Goal: Navigation & Orientation: Find specific page/section

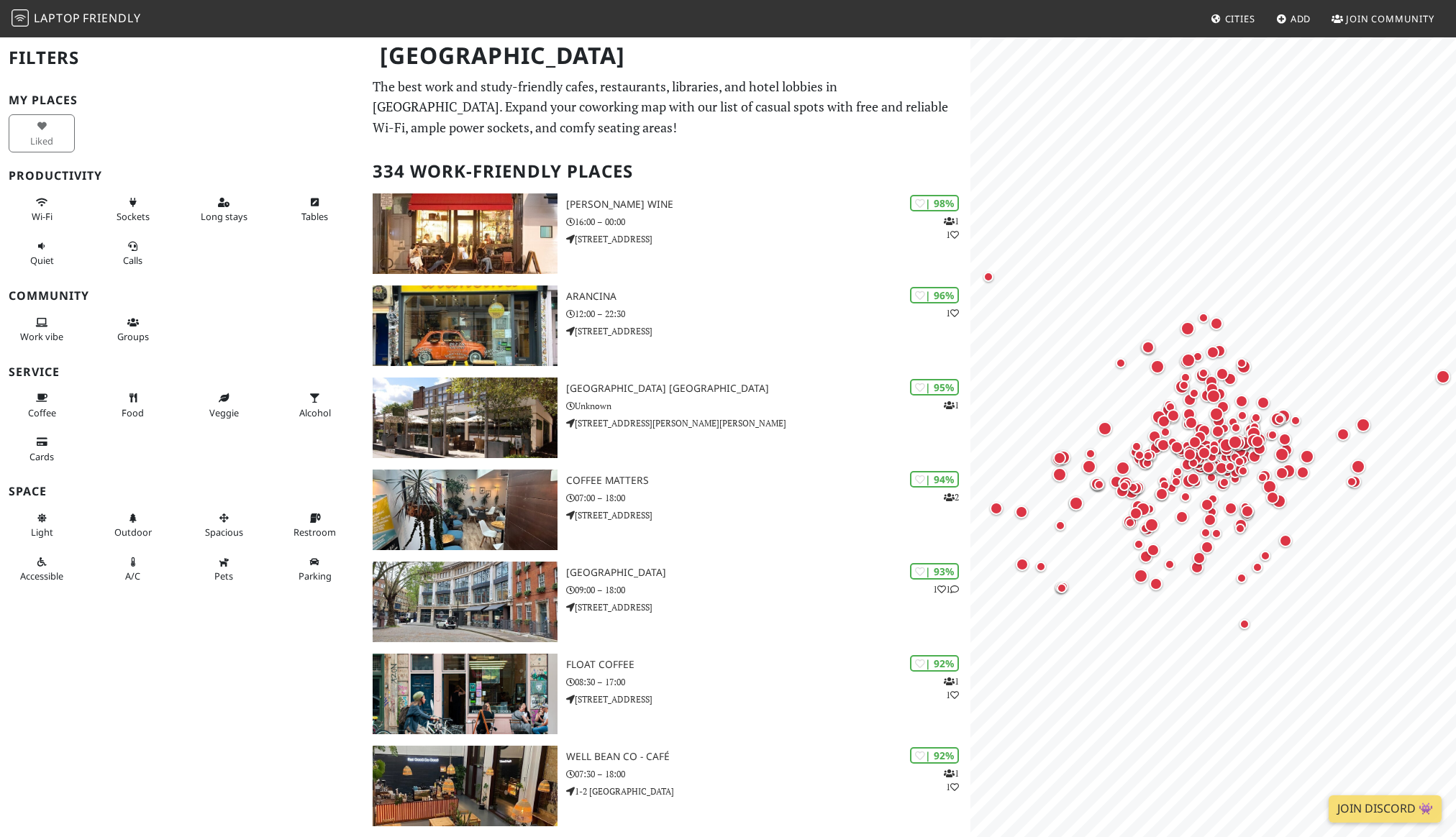
click at [101, 11] on span "Friendly" at bounding box center [111, 18] width 57 height 16
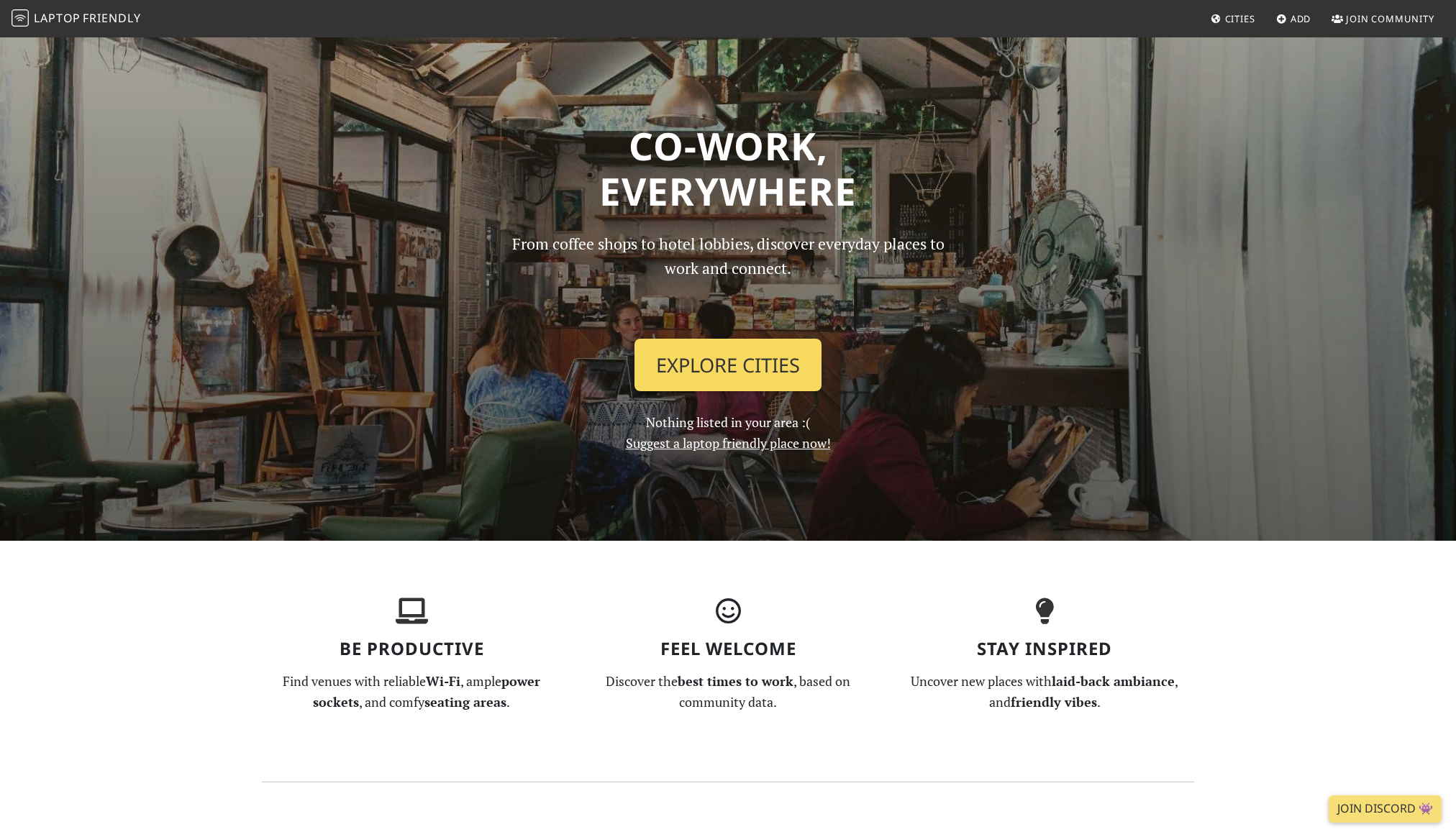
click at [762, 370] on link "Explore Cities" at bounding box center [728, 365] width 187 height 53
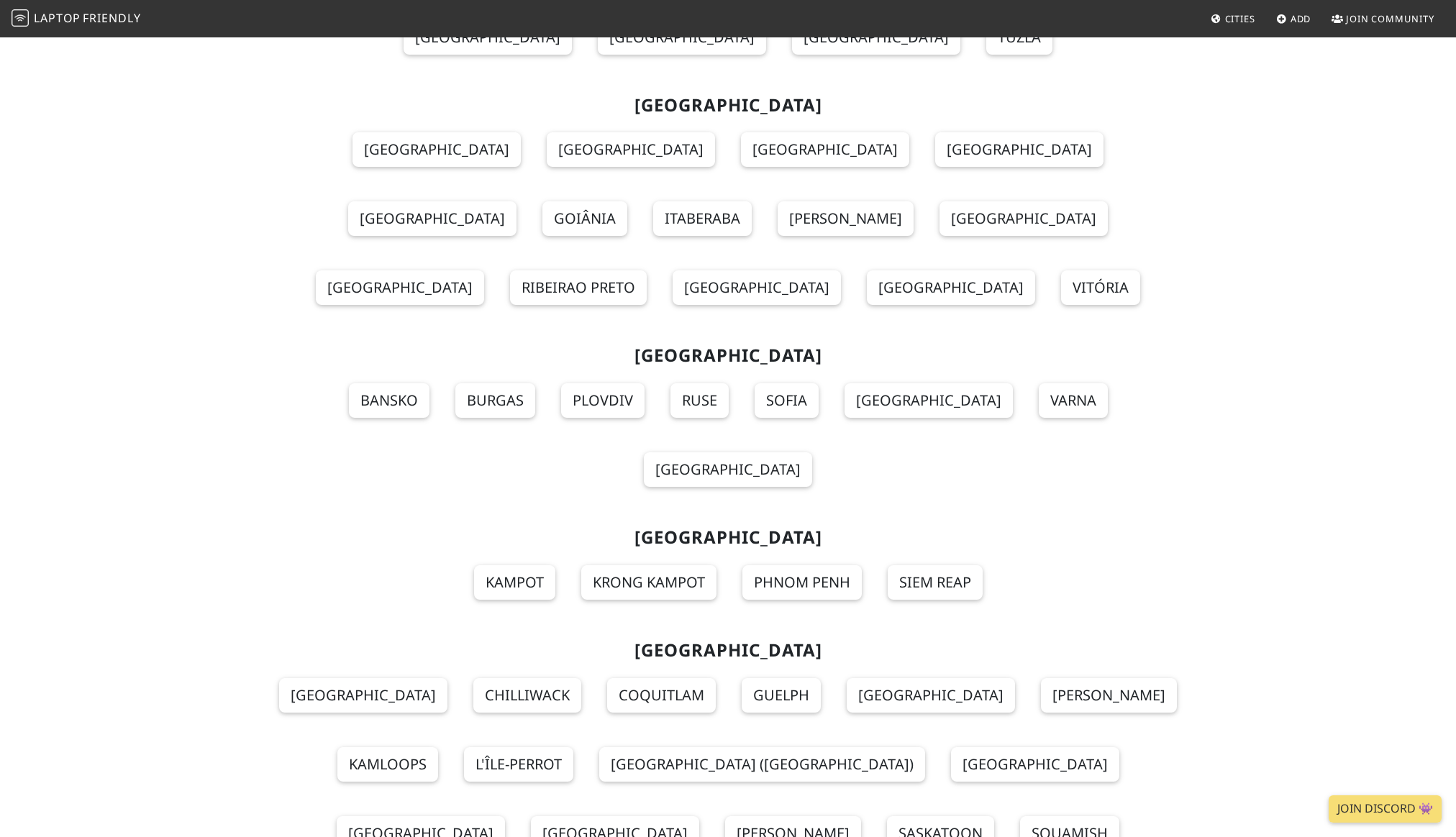
scroll to position [15645, 0]
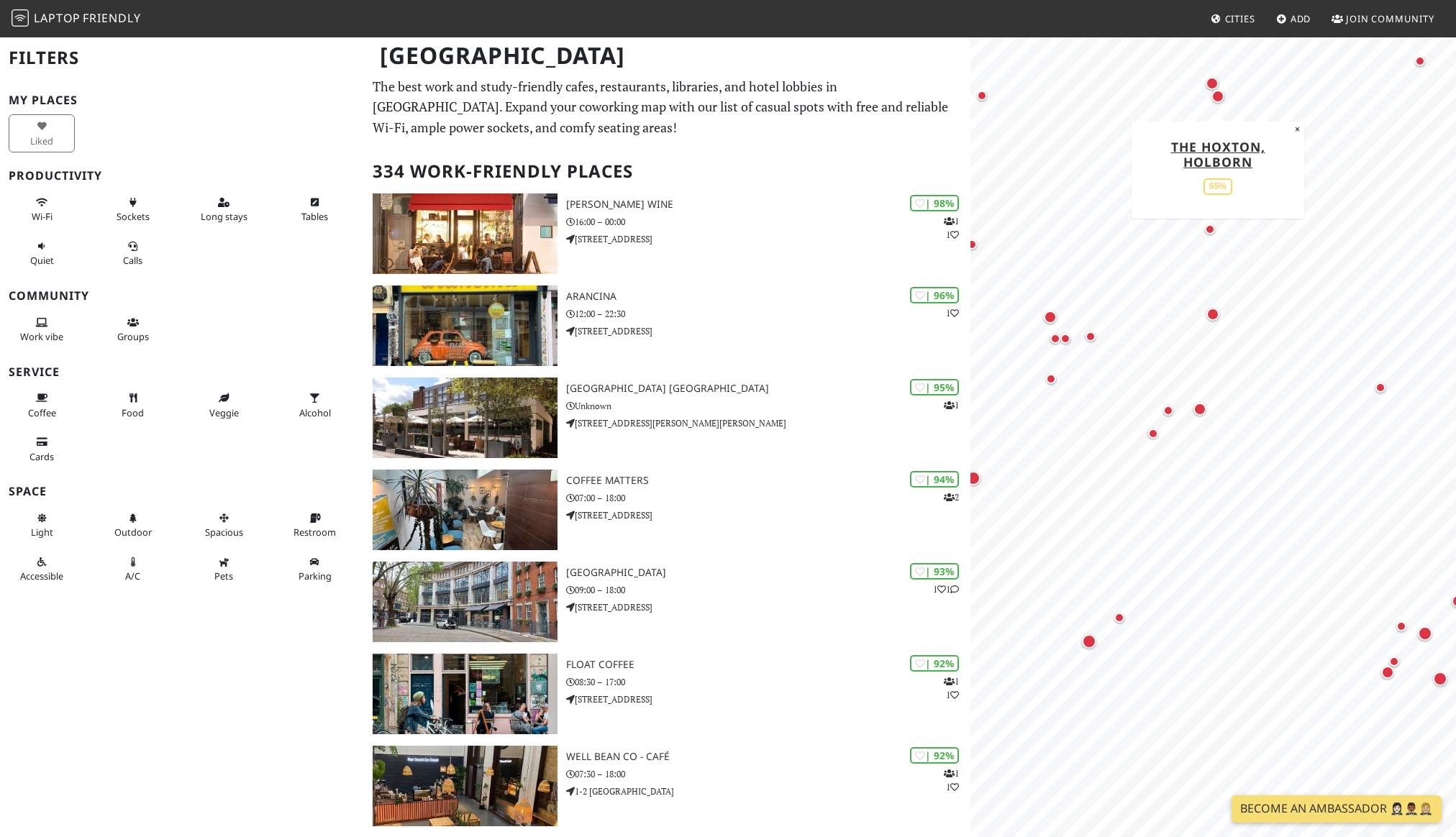
click at [1218, 101] on div "Map marker" at bounding box center [1218, 96] width 13 height 13
